Goal: Information Seeking & Learning: Understand process/instructions

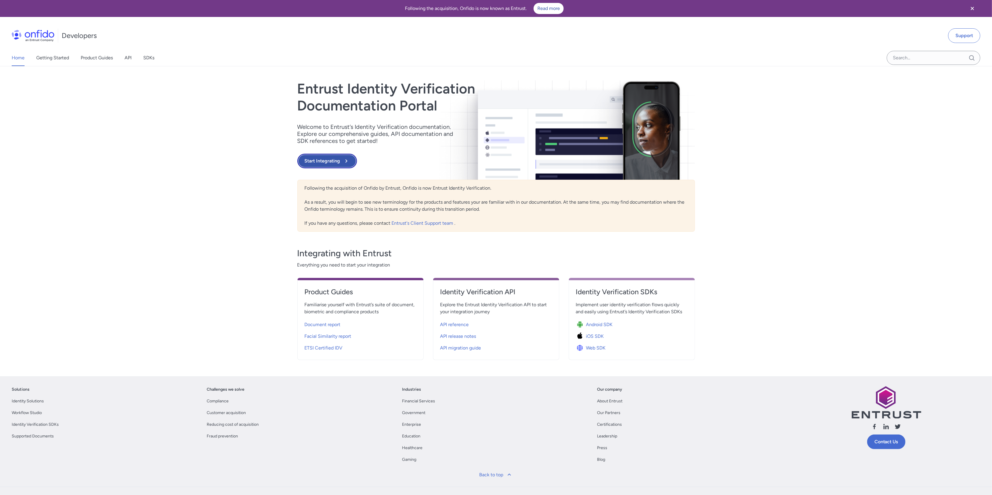
click at [335, 159] on button "Start Integrating" at bounding box center [327, 161] width 60 height 15
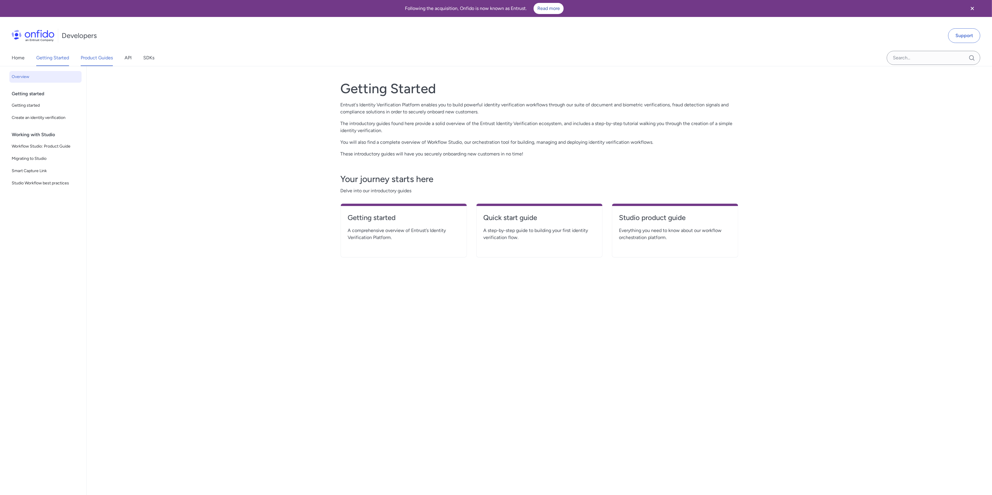
click at [102, 54] on link "Product Guides" at bounding box center [97, 58] width 32 height 16
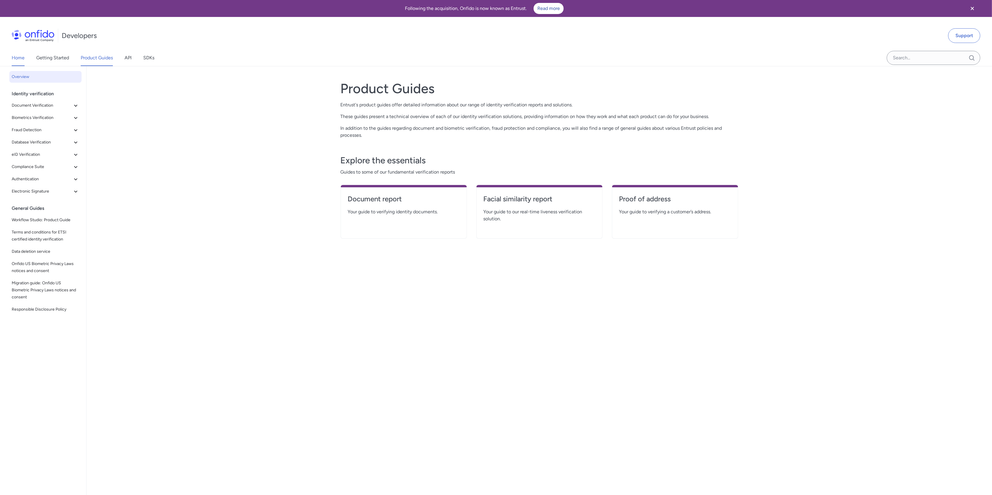
click at [15, 58] on link "Home" at bounding box center [18, 58] width 13 height 16
